Goal: Task Accomplishment & Management: Manage account settings

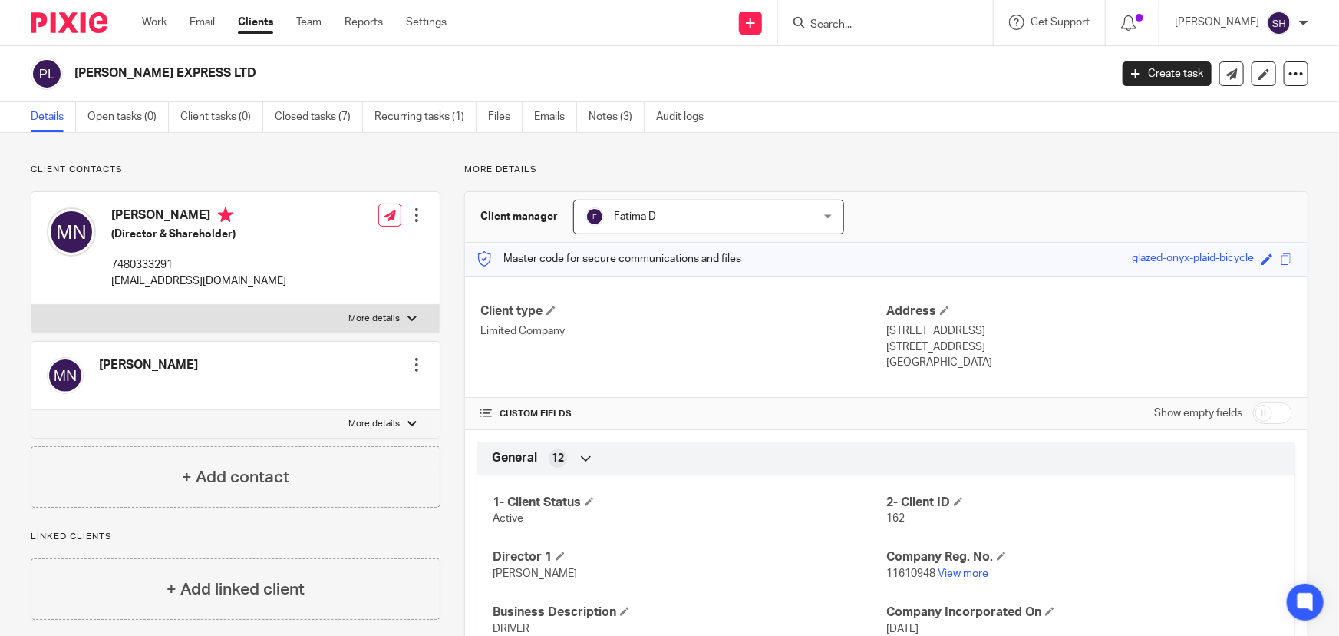
click at [850, 15] on form at bounding box center [890, 22] width 163 height 19
click at [859, 25] on input "Search" at bounding box center [878, 25] width 138 height 14
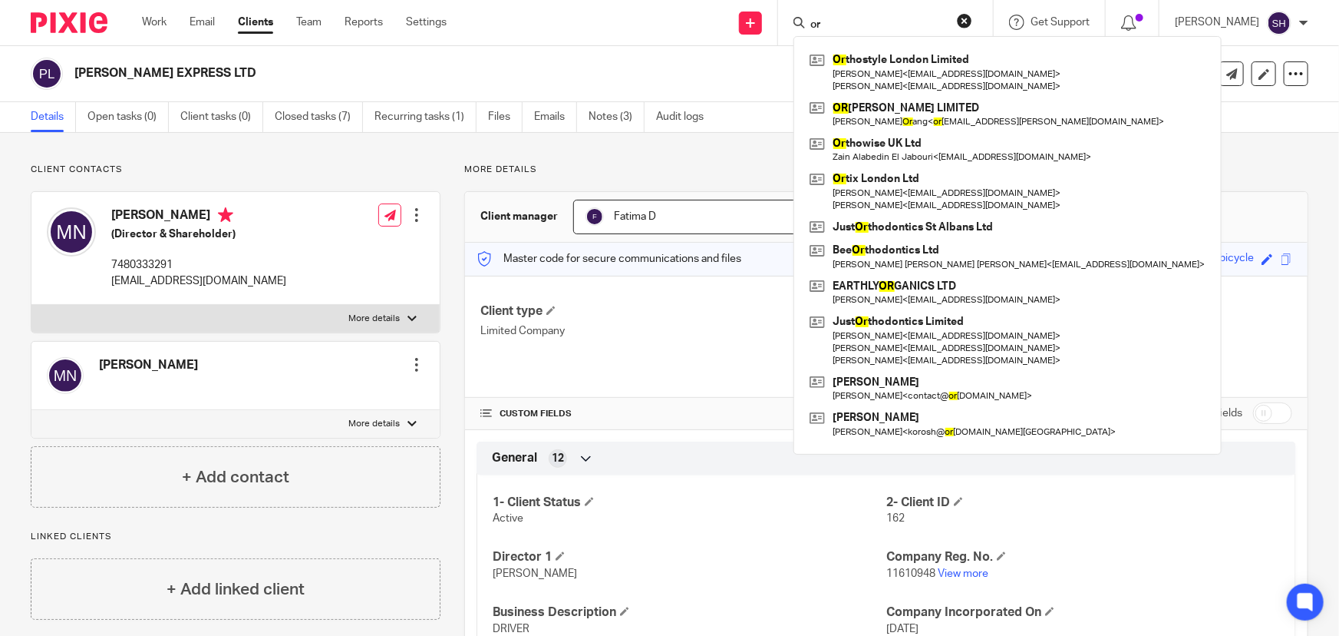
type input "o"
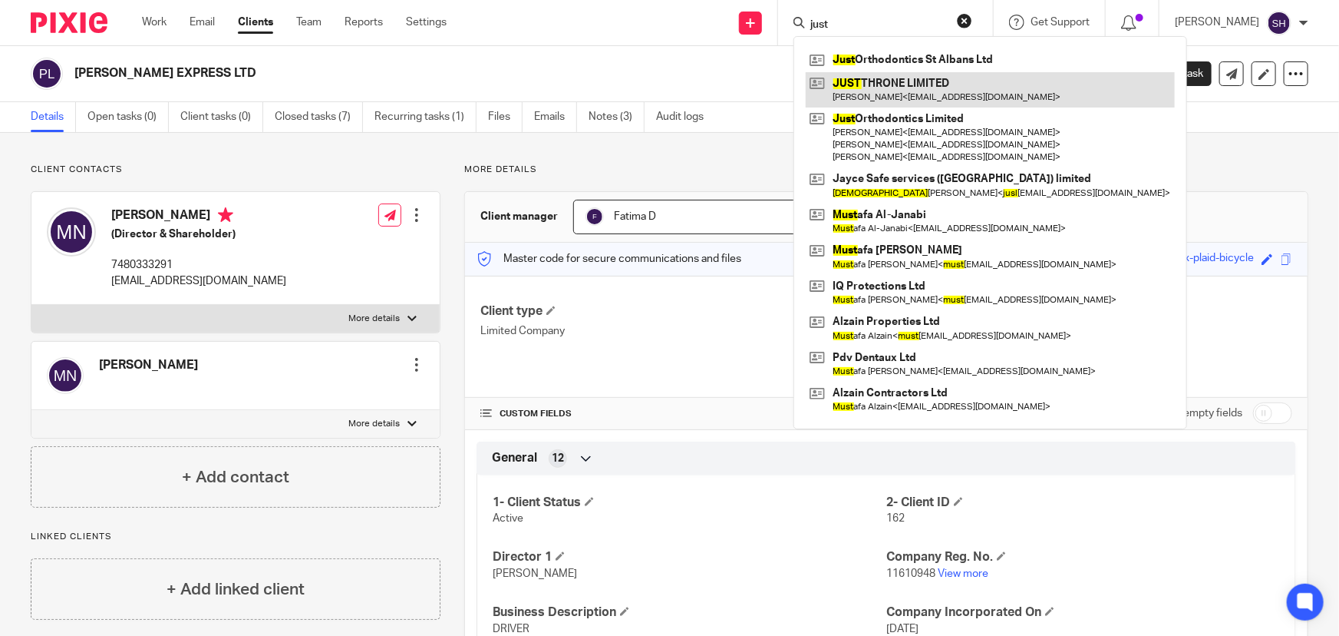
type input "just"
click at [913, 84] on link at bounding box center [990, 89] width 369 height 35
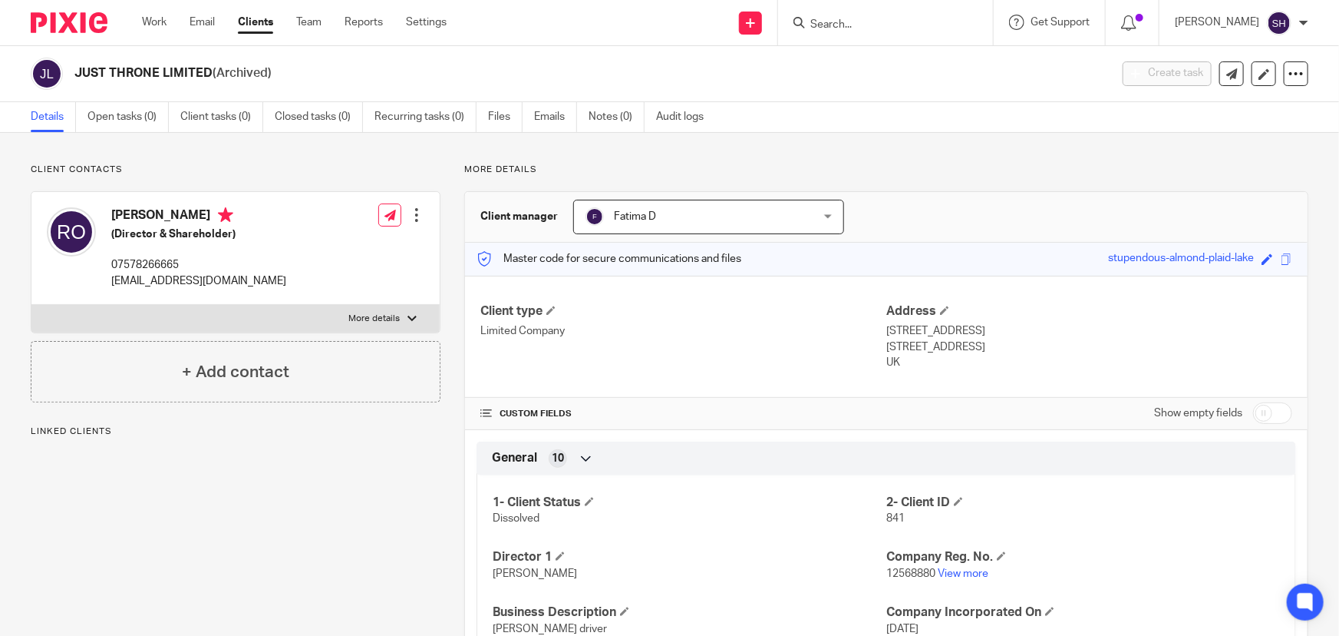
click at [875, 15] on form at bounding box center [890, 22] width 163 height 19
click at [862, 18] on input "Search" at bounding box center [878, 25] width 138 height 14
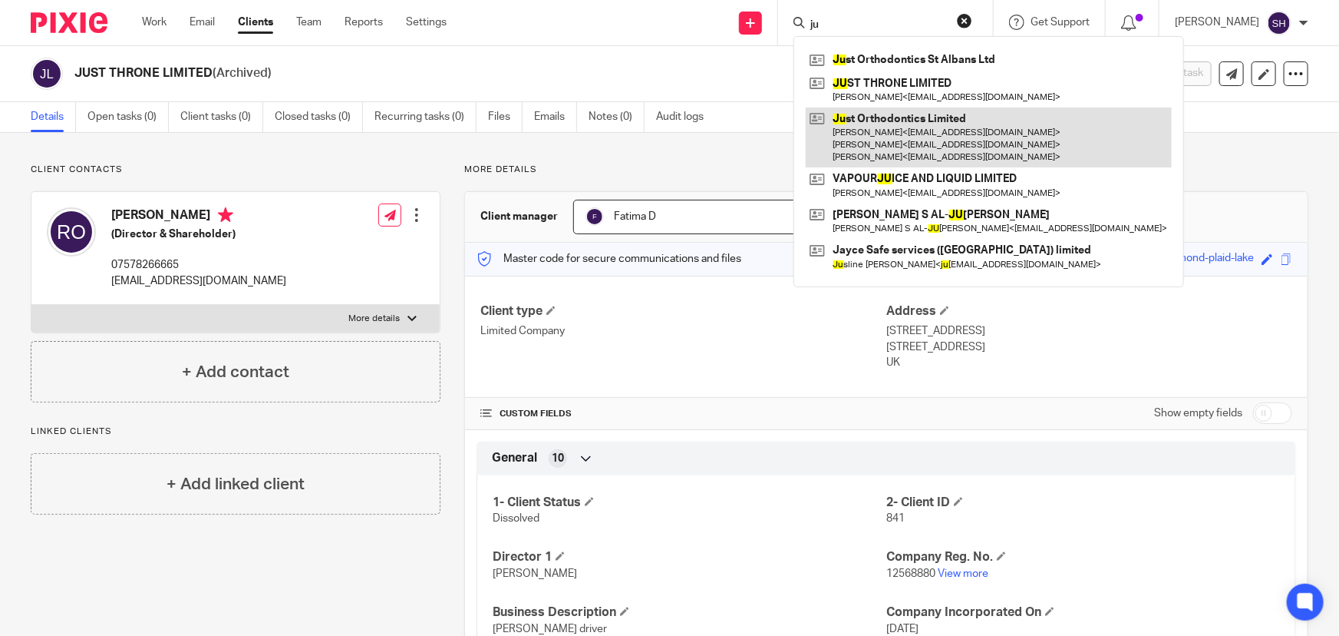
type input "ju"
click at [929, 110] on link at bounding box center [989, 137] width 366 height 61
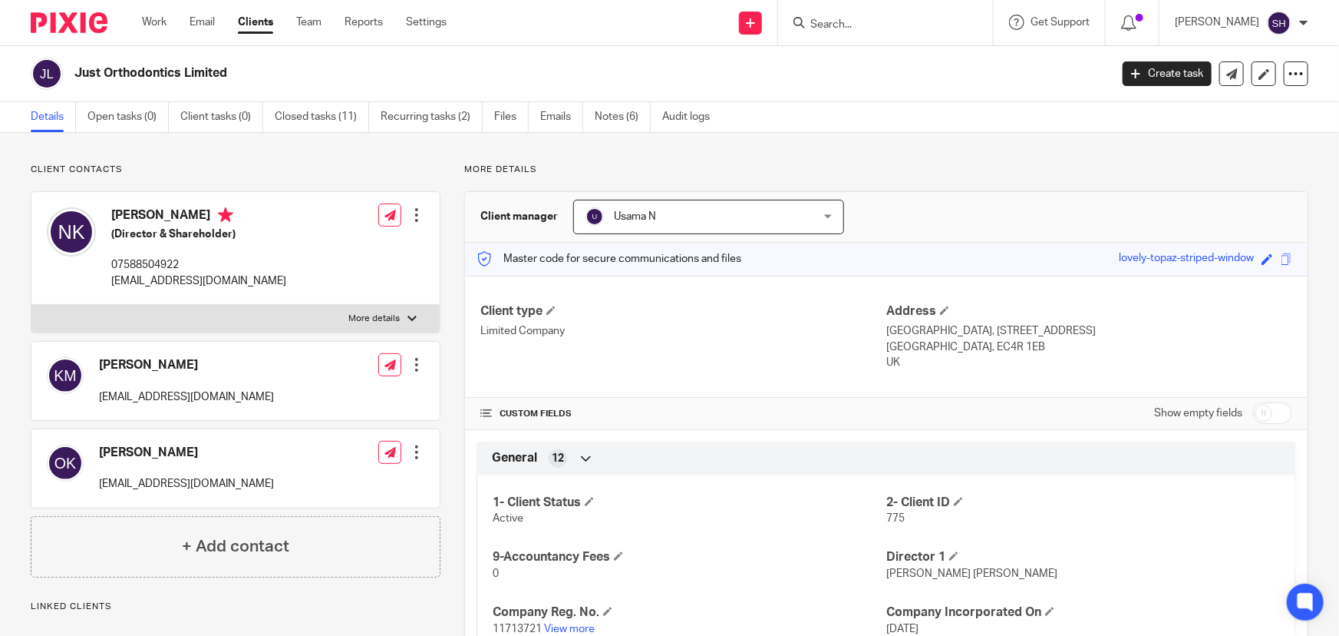
scroll to position [139, 0]
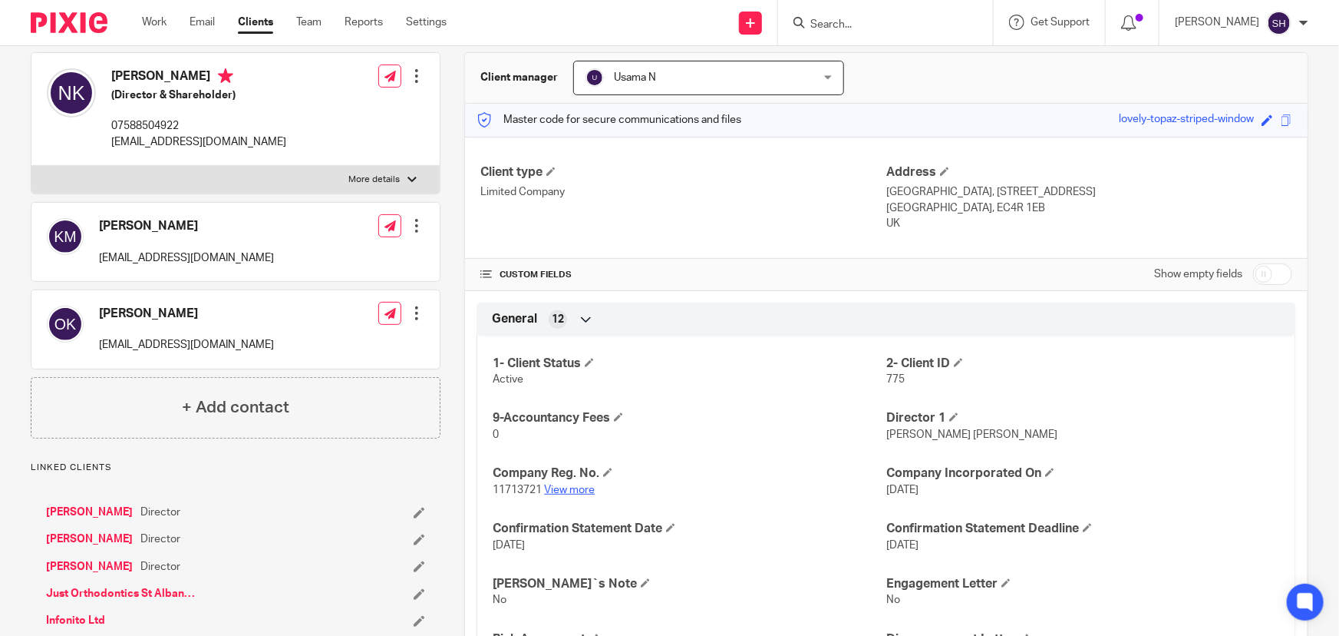
click at [557, 491] on link "View more" at bounding box center [569, 489] width 51 height 11
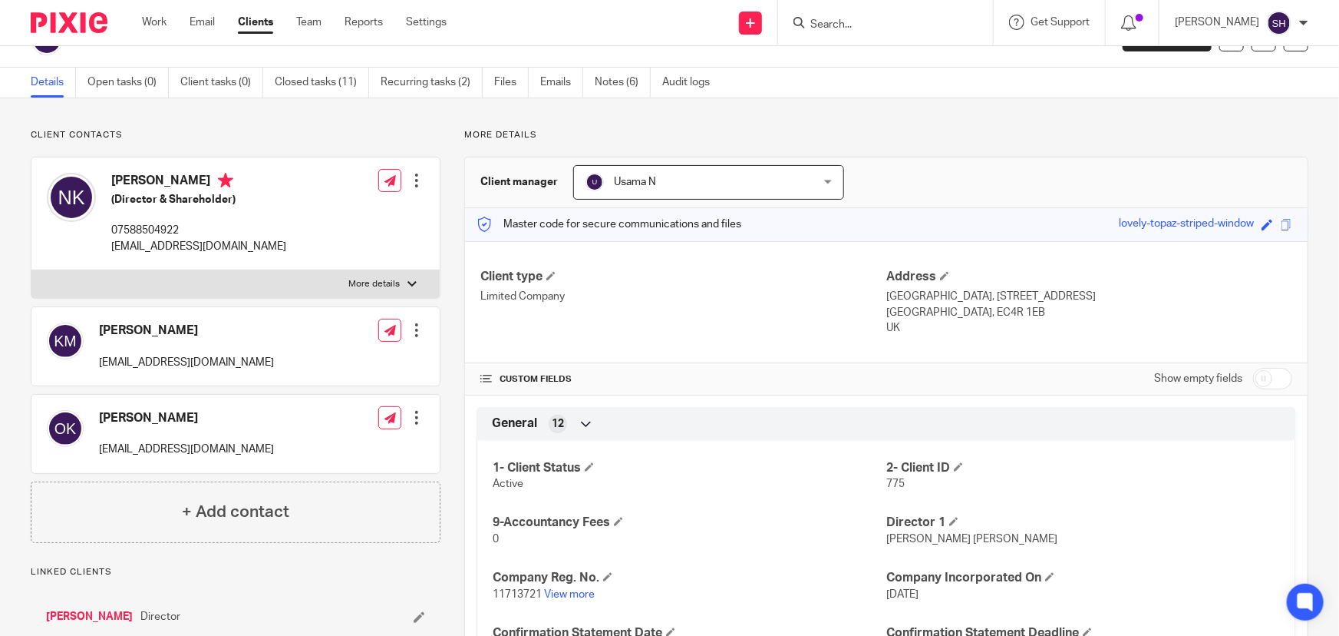
scroll to position [279, 0]
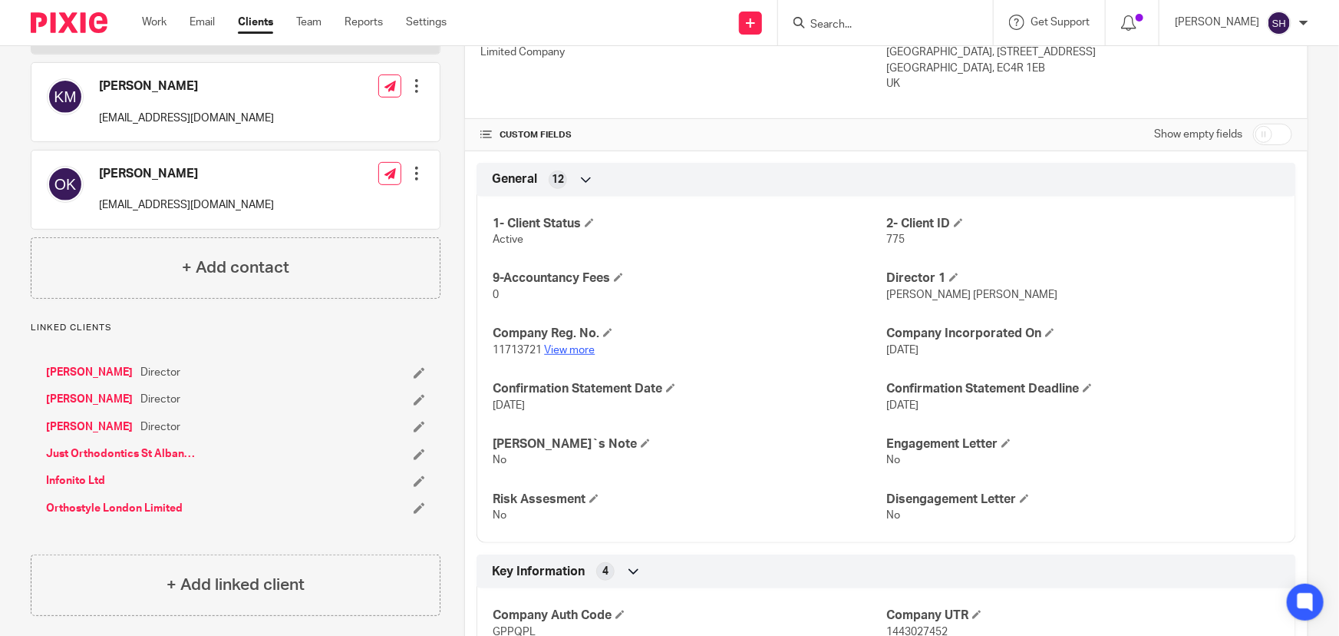
click at [553, 345] on link "View more" at bounding box center [569, 350] width 51 height 11
click at [900, 20] on input "Search" at bounding box center [878, 25] width 138 height 14
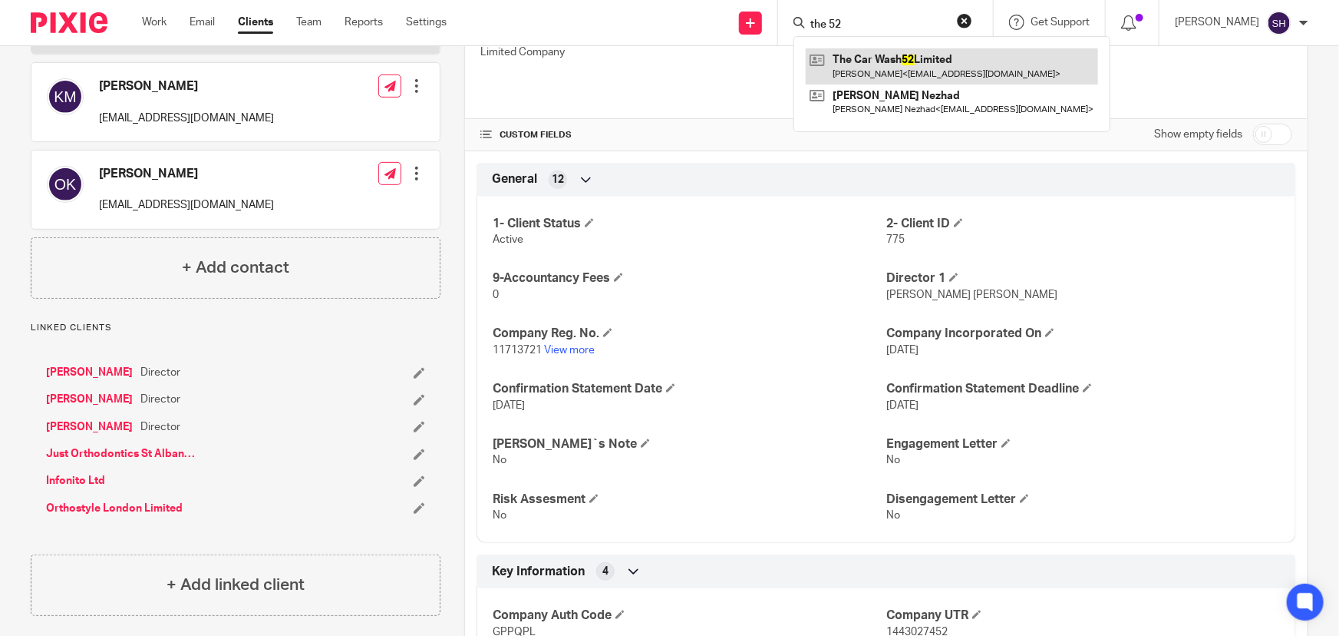
type input "the 52"
click at [957, 59] on link at bounding box center [952, 65] width 292 height 35
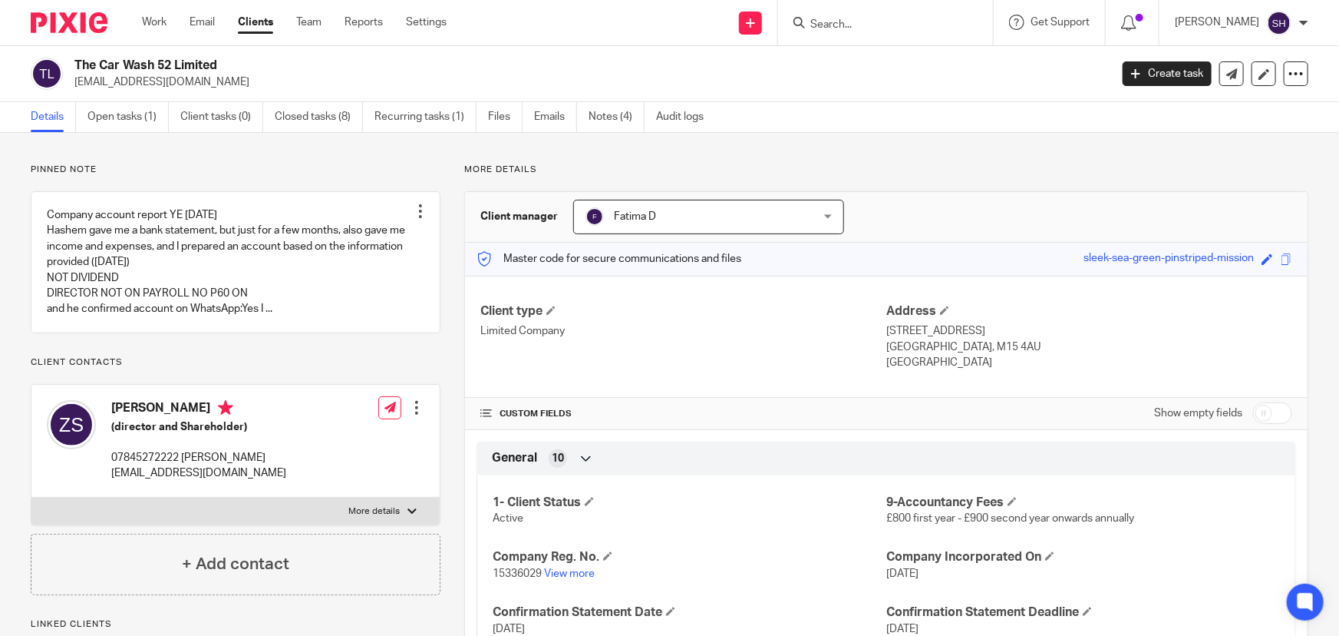
click at [498, 115] on link "Files" at bounding box center [505, 117] width 35 height 30
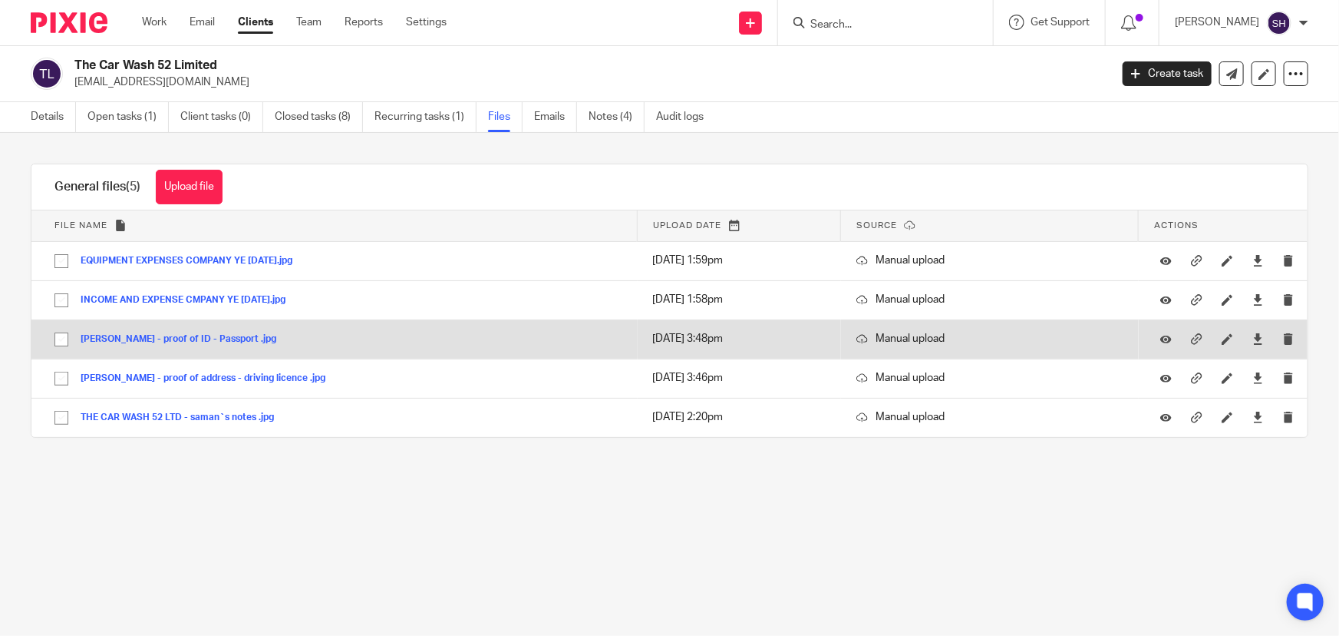
click at [230, 335] on button "[PERSON_NAME] - proof of ID - Passport .jpg" at bounding box center [184, 339] width 207 height 11
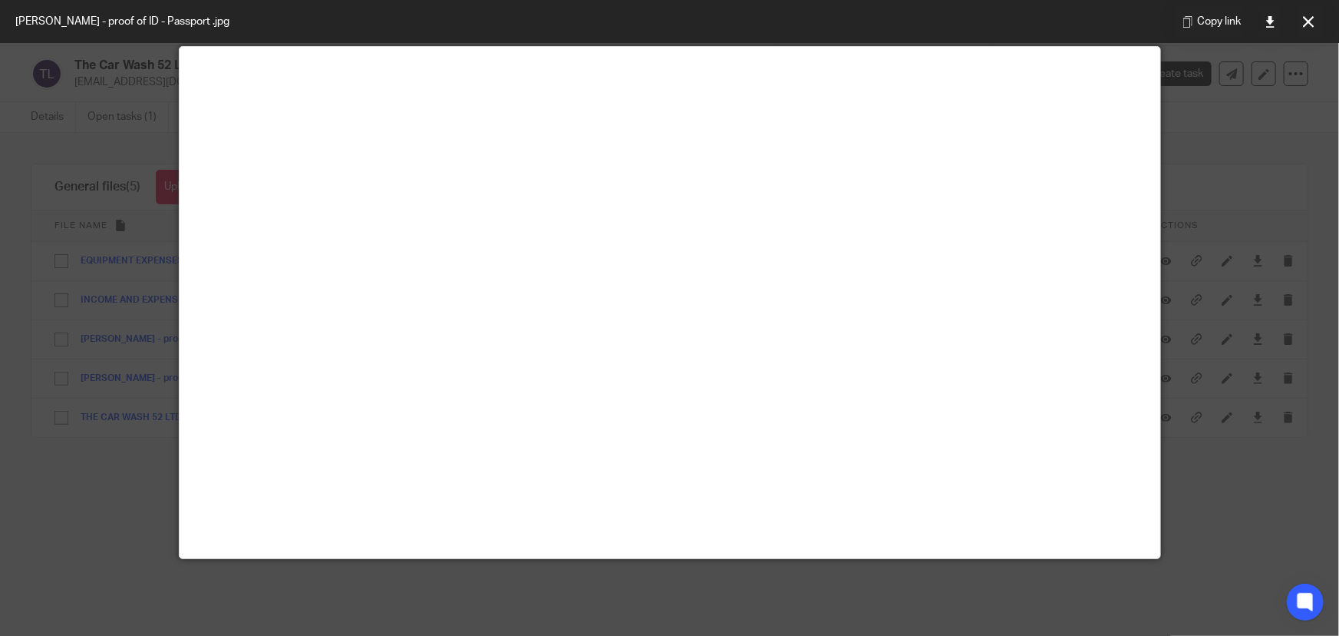
scroll to position [139, 0]
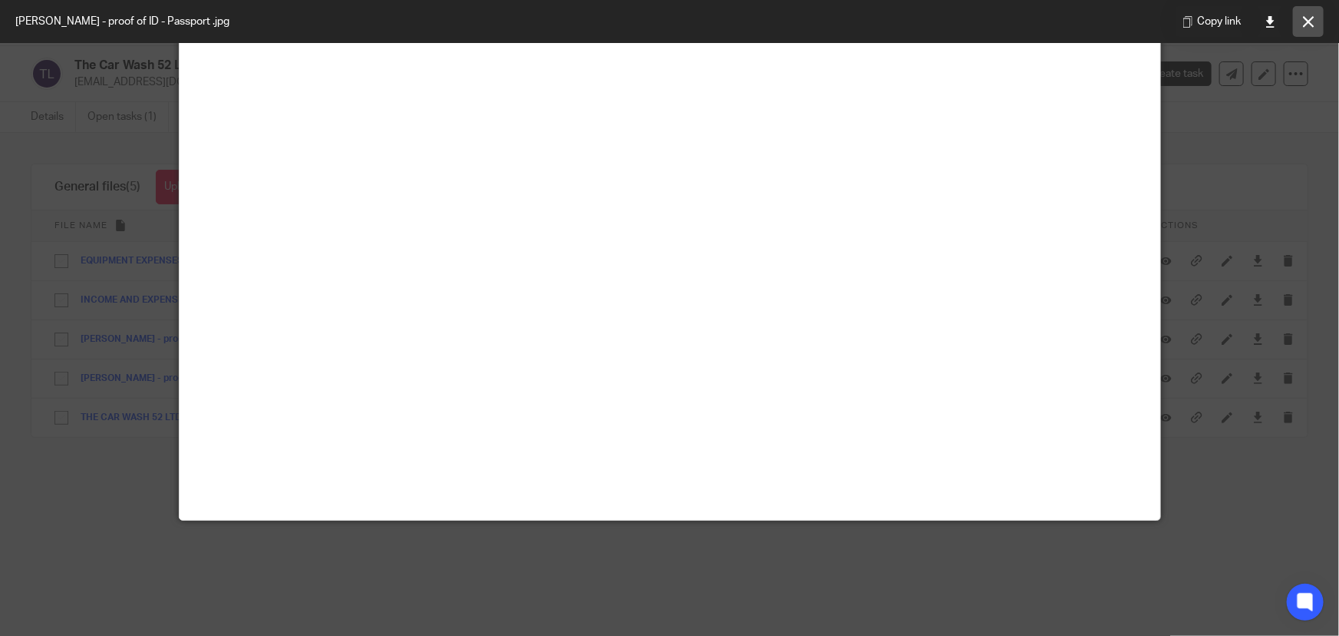
click at [1309, 28] on button at bounding box center [1308, 21] width 31 height 31
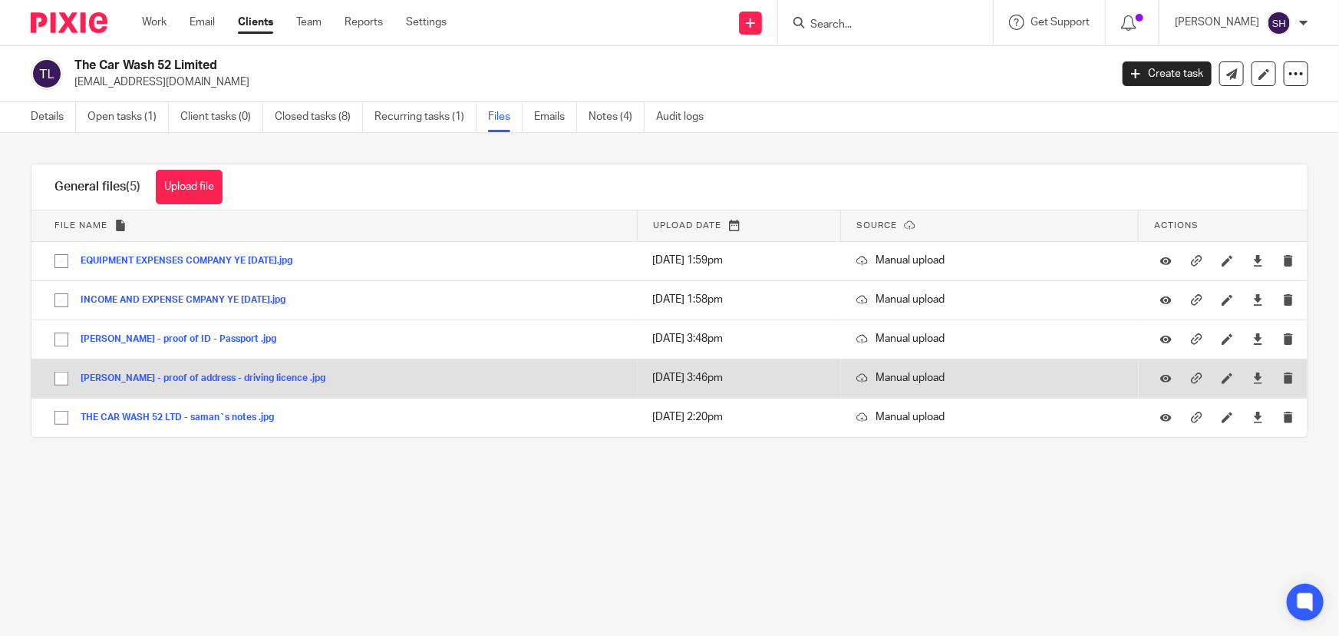
click at [231, 379] on button "Zryan Sherwani - proof of address - driving licence .jpg" at bounding box center [209, 378] width 256 height 11
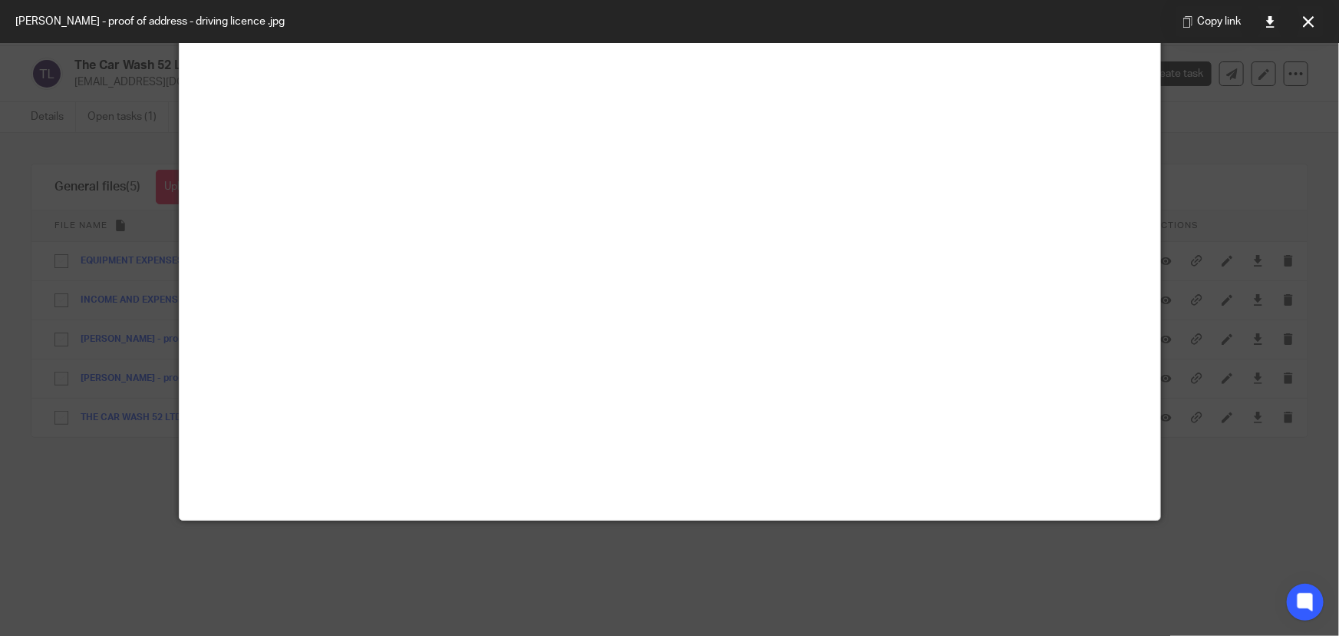
scroll to position [558, 0]
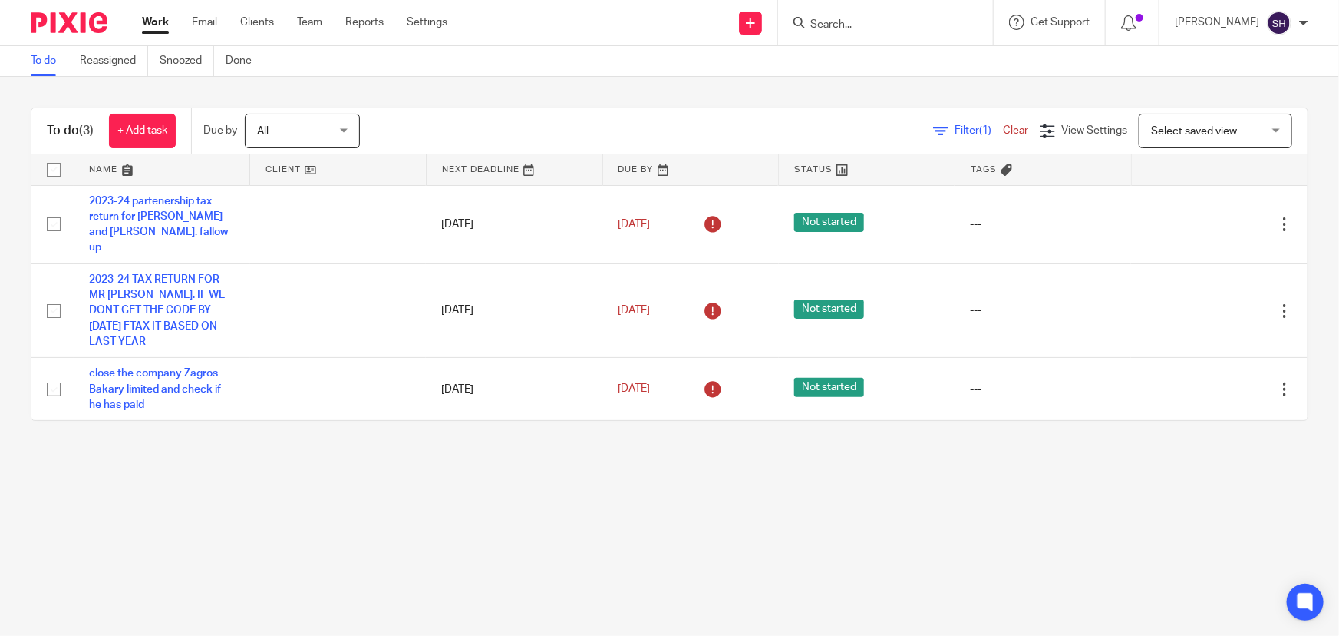
click at [856, 26] on input "Search" at bounding box center [878, 25] width 138 height 14
